Goal: Find specific page/section: Find specific page/section

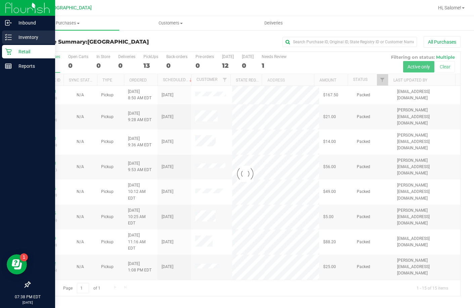
click at [9, 41] on div "Inventory" at bounding box center [28, 37] width 53 height 13
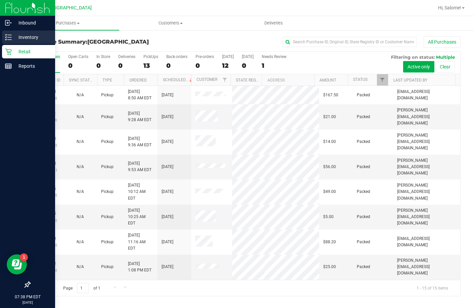
click at [8, 35] on icon at bounding box center [8, 37] width 7 height 7
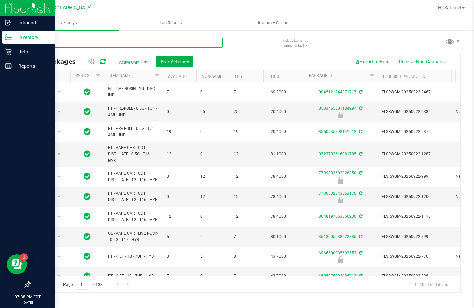
click at [200, 42] on input "text" at bounding box center [126, 43] width 193 height 10
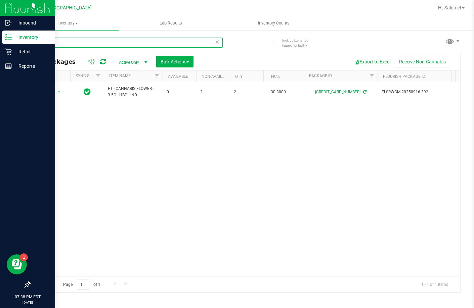
click at [103, 41] on input "hbg" at bounding box center [126, 43] width 193 height 10
type input "dls"
click at [72, 40] on input "dls" at bounding box center [126, 43] width 193 height 10
